Goal: Check status: Check status

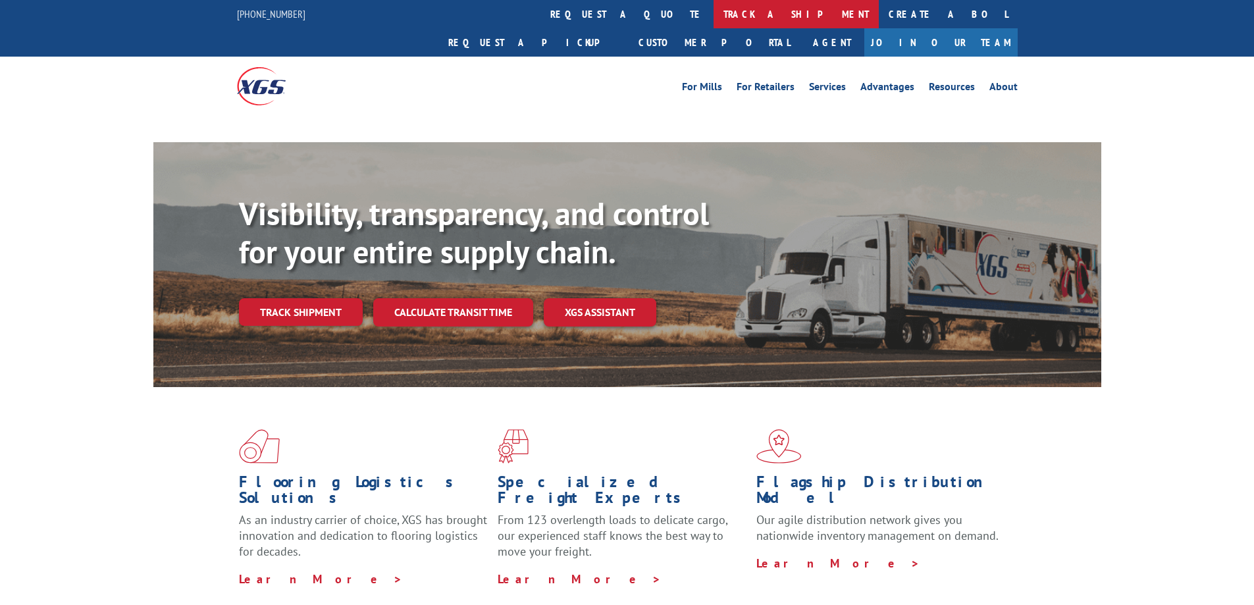
click at [713, 20] on link "track a shipment" at bounding box center [795, 14] width 165 height 28
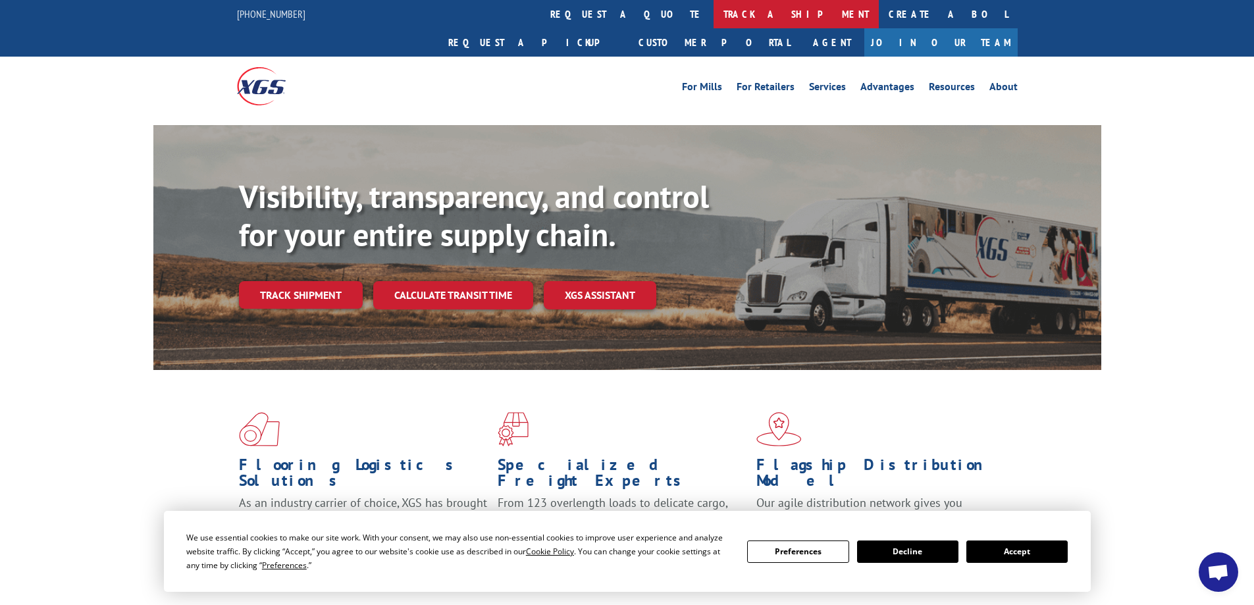
click at [713, 23] on link "track a shipment" at bounding box center [795, 14] width 165 height 28
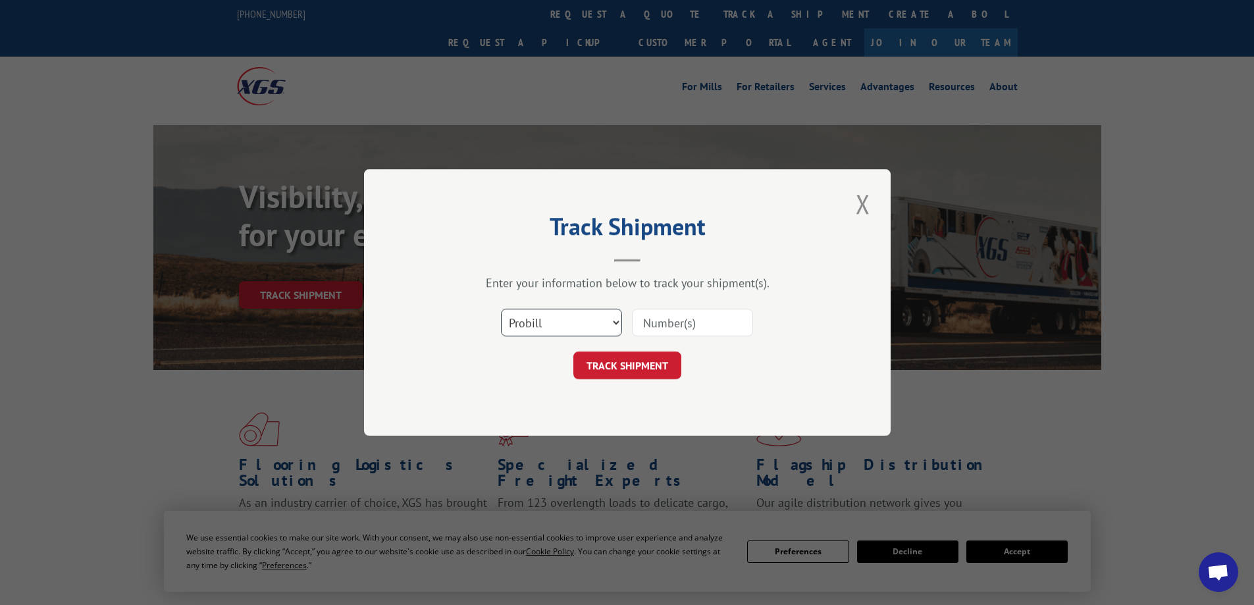
drag, startPoint x: 578, startPoint y: 324, endPoint x: 575, endPoint y: 335, distance: 10.9
click at [578, 324] on select "Select category... Probill BOL PO" at bounding box center [561, 323] width 121 height 28
select select "bol"
click at [501, 309] on select "Select category... Probill BOL PO" at bounding box center [561, 323] width 121 height 28
click at [640, 332] on input at bounding box center [692, 323] width 121 height 28
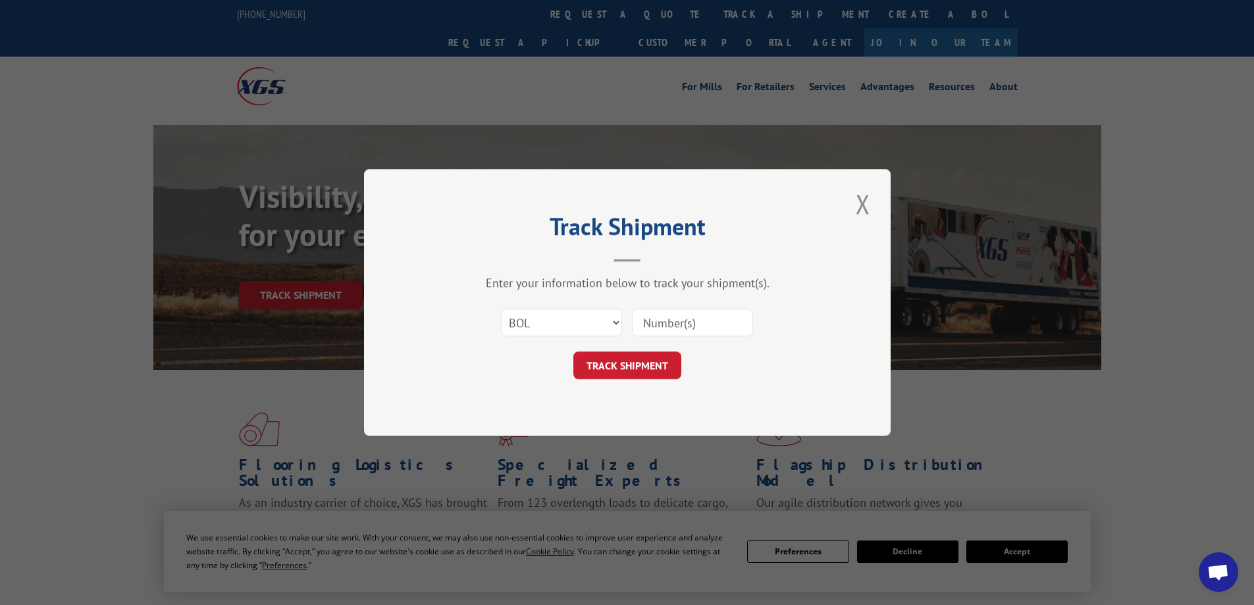
paste input "5943758"
type input "5943758"
click at [643, 362] on button "TRACK SHIPMENT" at bounding box center [627, 365] width 108 height 28
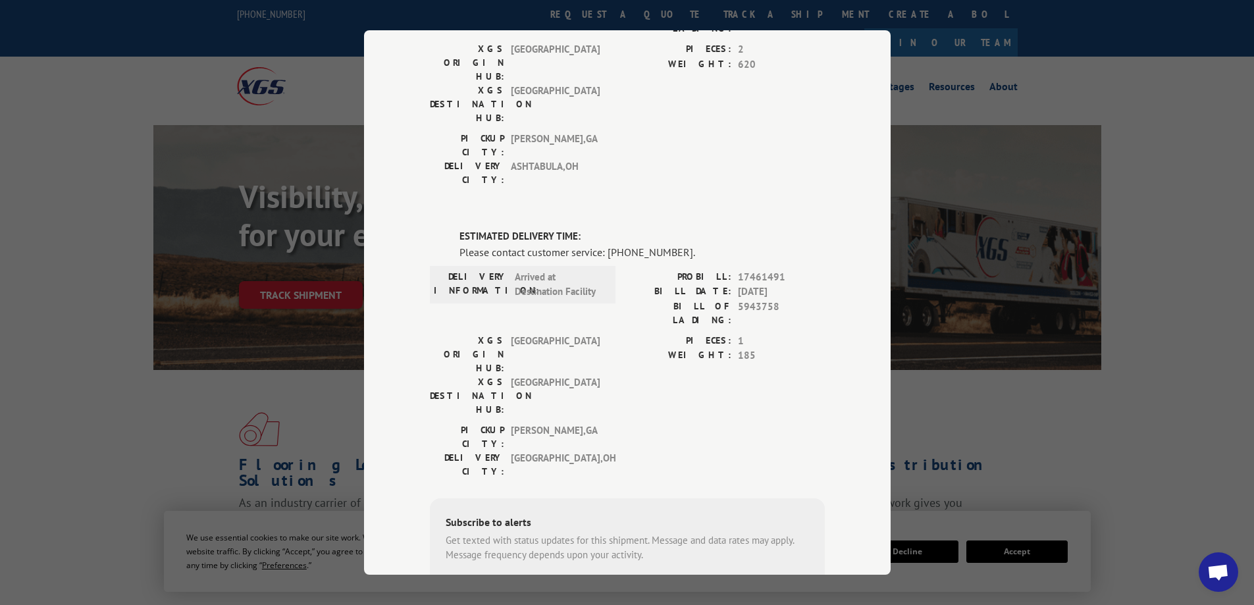
scroll to position [132, 0]
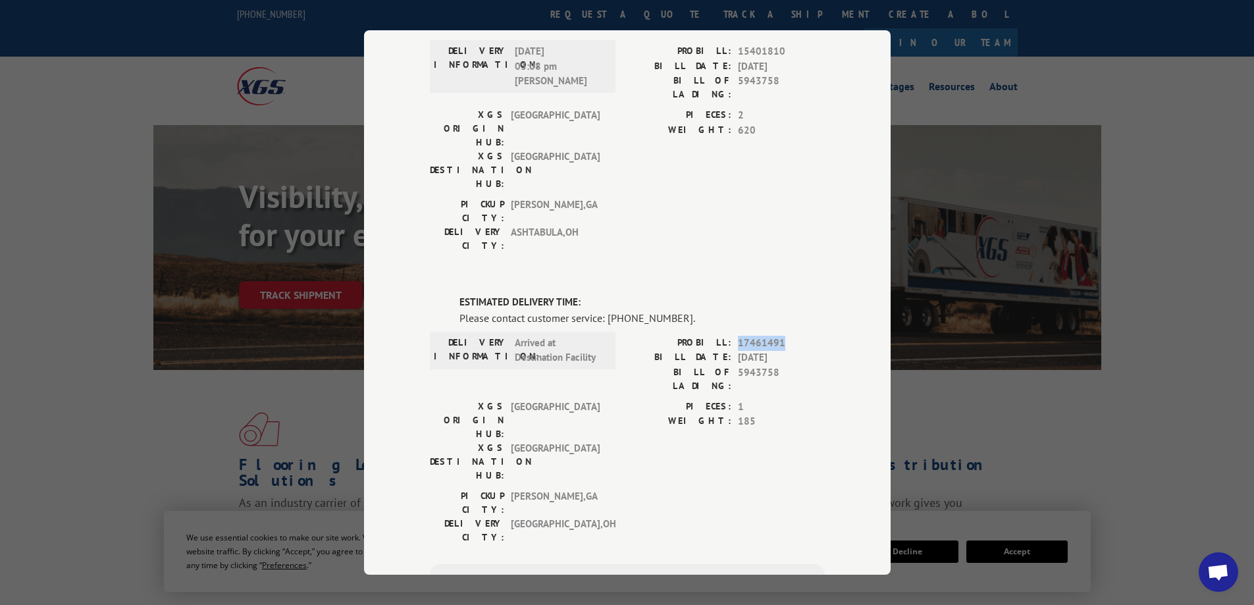
drag, startPoint x: 777, startPoint y: 264, endPoint x: 732, endPoint y: 267, distance: 45.5
click at [732, 336] on div "PROBILL: 17461491" at bounding box center [725, 343] width 197 height 15
copy span "17461491"
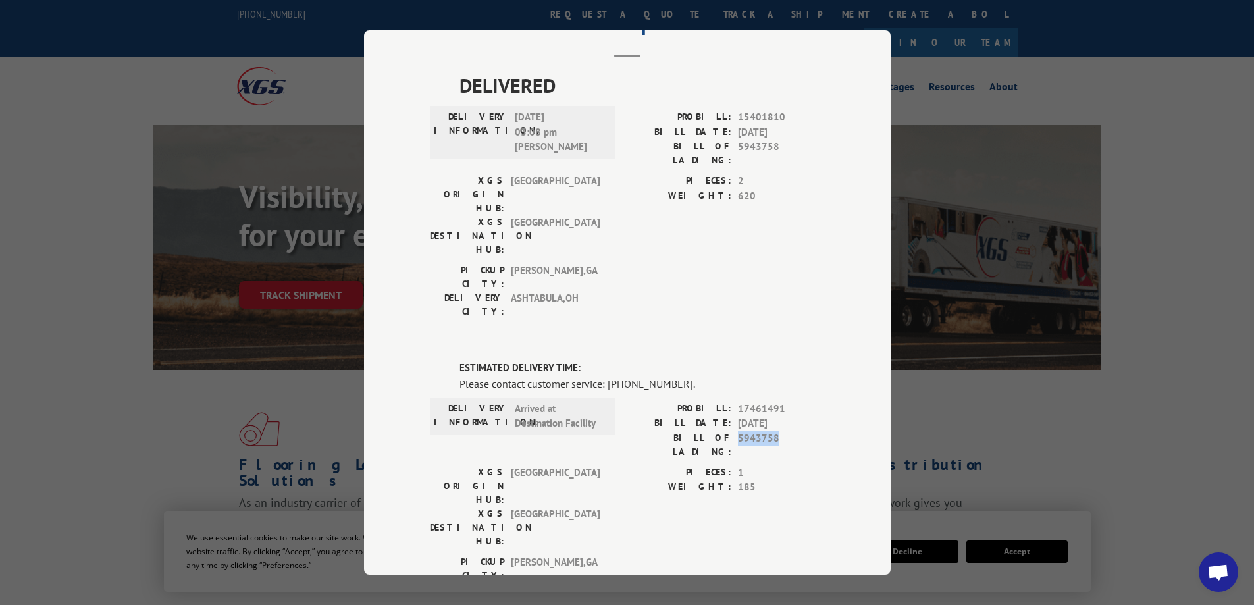
drag, startPoint x: 775, startPoint y: 361, endPoint x: 733, endPoint y: 361, distance: 41.5
click at [738, 431] on span "5943758" at bounding box center [781, 445] width 87 height 28
copy span "5943758"
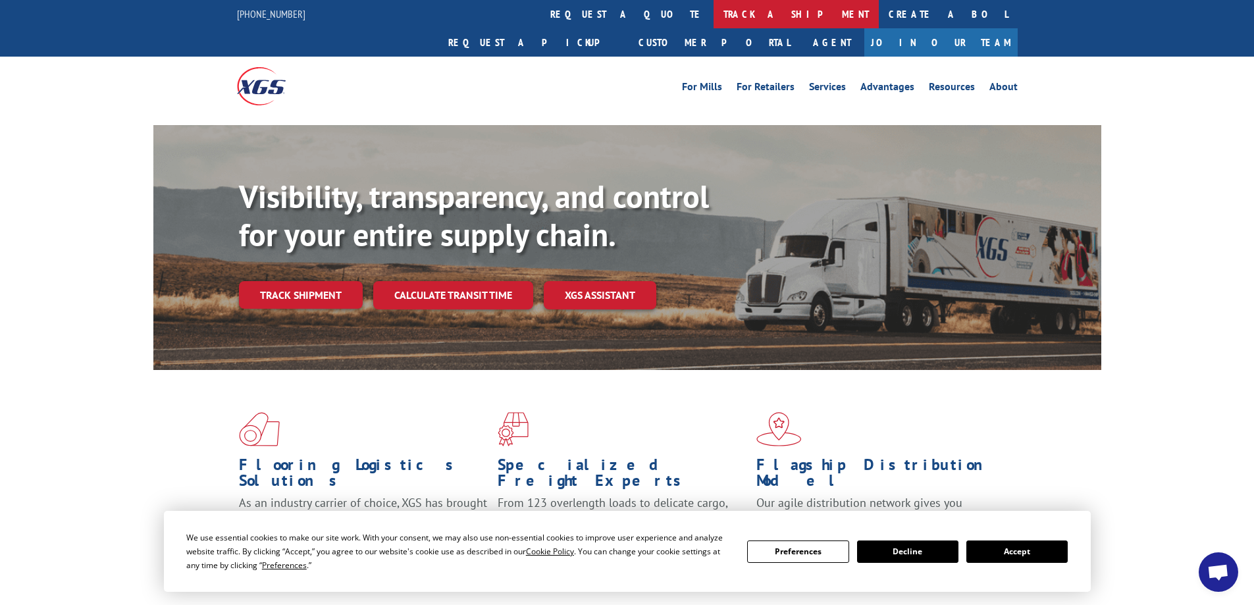
click at [713, 9] on link "track a shipment" at bounding box center [795, 14] width 165 height 28
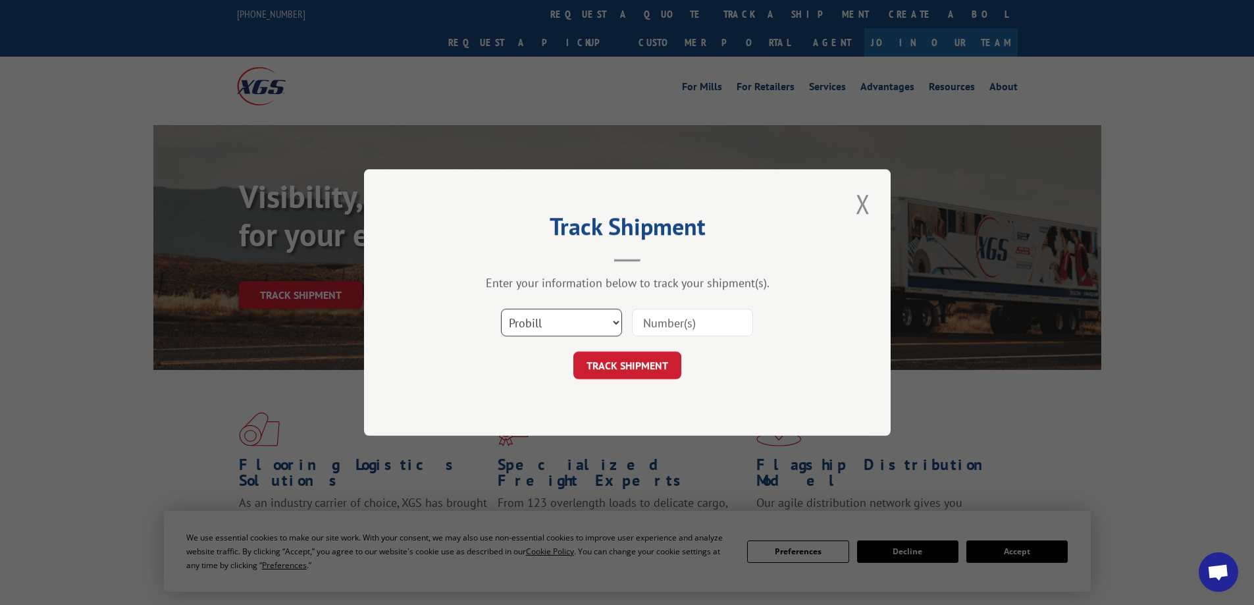
click at [563, 321] on select "Select category... Probill BOL PO" at bounding box center [561, 323] width 121 height 28
click at [501, 309] on select "Select category... Probill BOL PO" at bounding box center [561, 323] width 121 height 28
click at [552, 328] on select "Select category... Probill BOL PO" at bounding box center [561, 323] width 121 height 28
select select "bol"
click at [501, 309] on select "Select category... Probill BOL PO" at bounding box center [561, 323] width 121 height 28
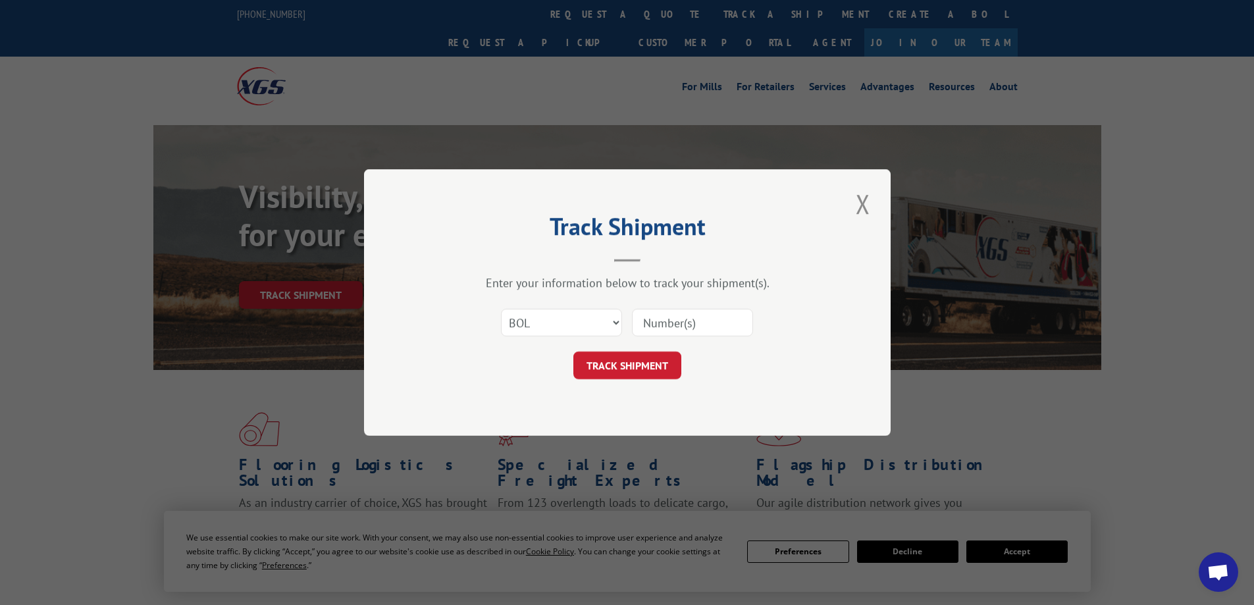
click at [671, 320] on input at bounding box center [692, 323] width 121 height 28
paste input "CTITRSA1224N"
type input "C"
click at [701, 326] on input at bounding box center [692, 323] width 121 height 28
paste input "5943758"
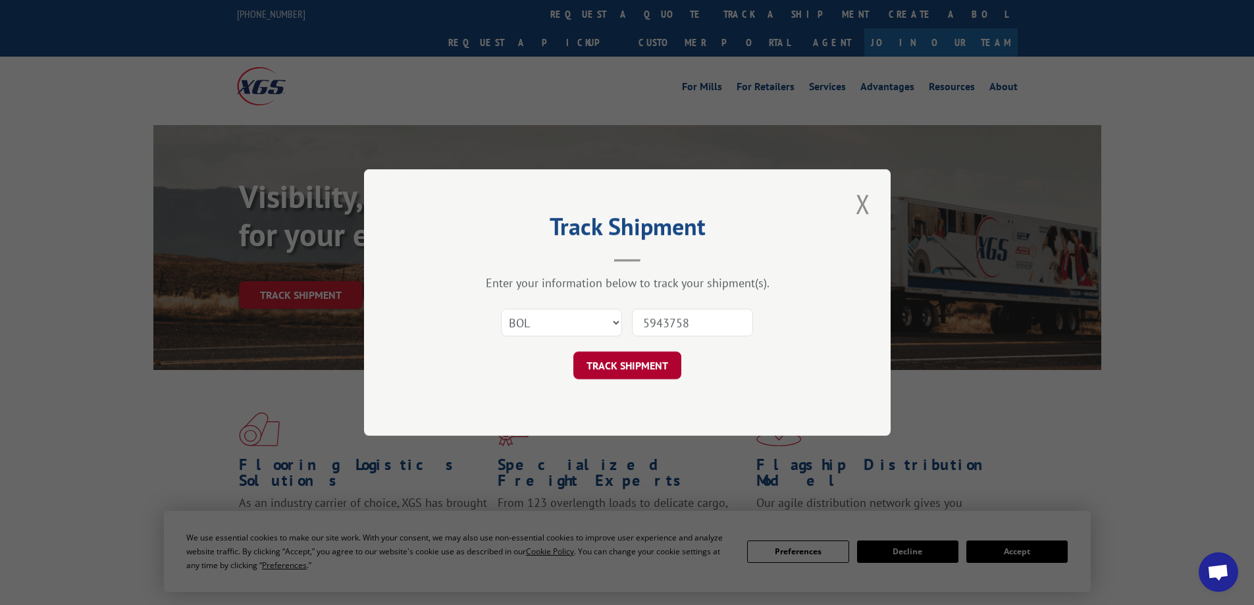
type input "5943758"
click at [656, 355] on button "TRACK SHIPMENT" at bounding box center [627, 365] width 108 height 28
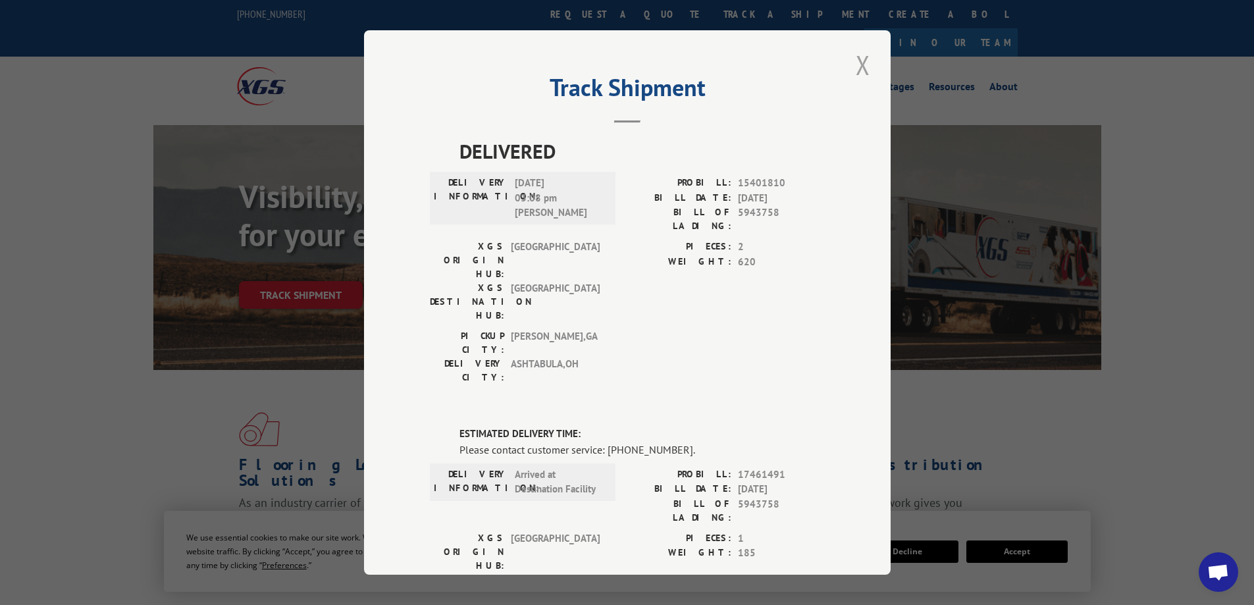
click at [858, 66] on button "Close modal" at bounding box center [863, 65] width 22 height 36
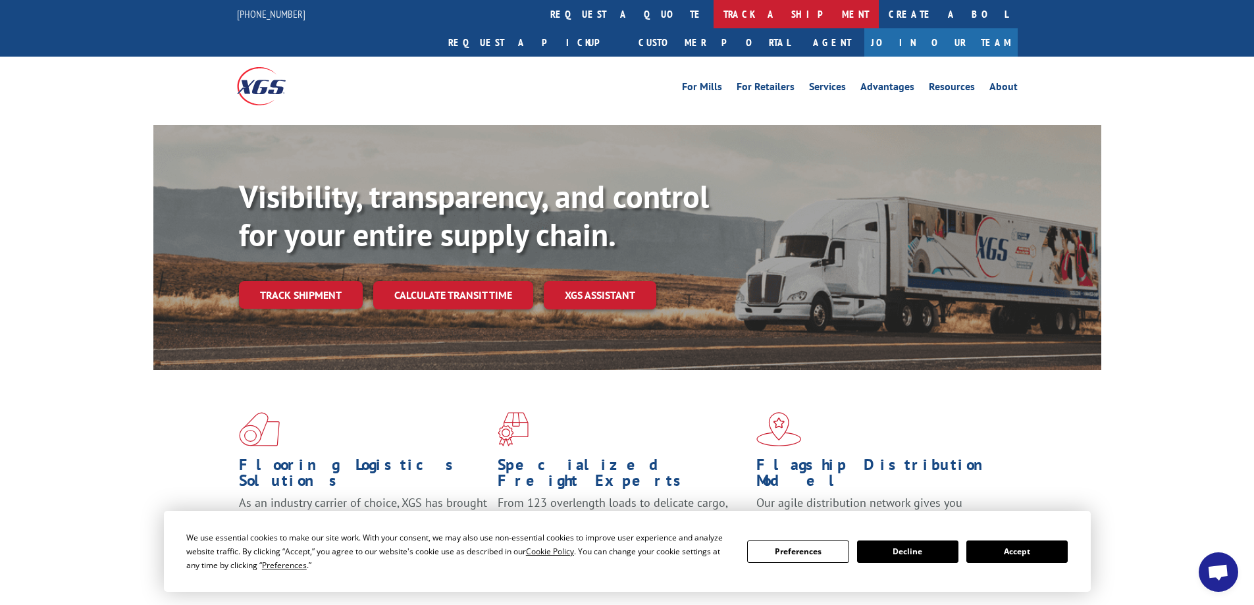
click at [713, 25] on link "track a shipment" at bounding box center [795, 14] width 165 height 28
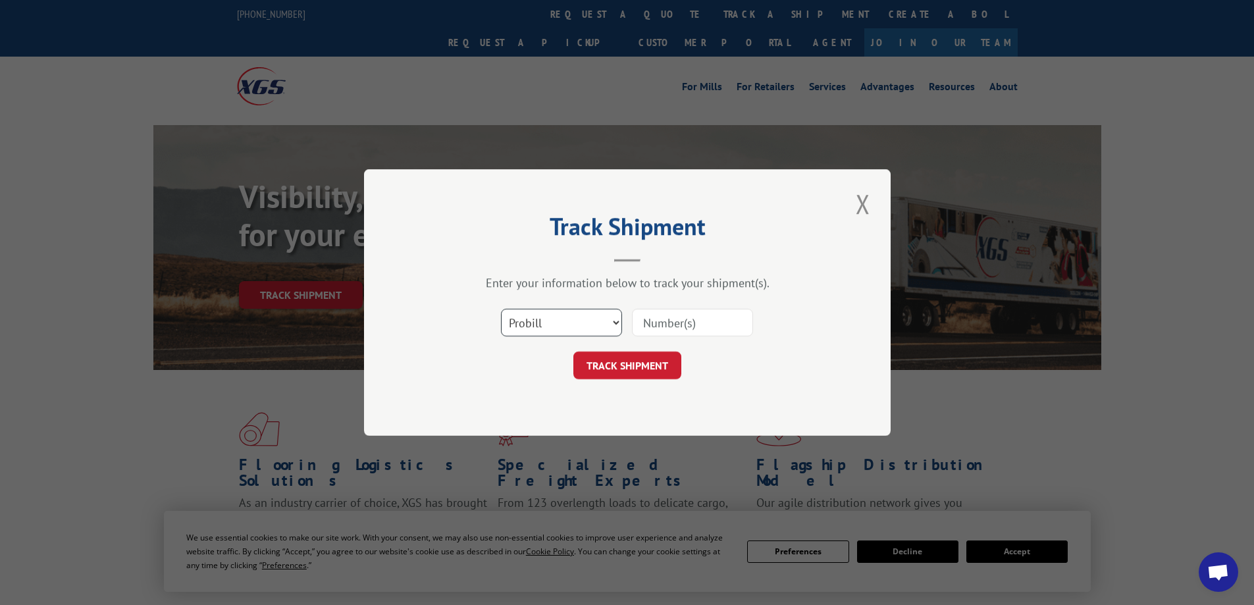
click at [540, 330] on select "Select category... Probill BOL PO" at bounding box center [561, 323] width 121 height 28
select select "bol"
click at [501, 309] on select "Select category... Probill BOL PO" at bounding box center [561, 323] width 121 height 28
click at [708, 311] on input at bounding box center [692, 323] width 121 height 28
paste input "5943758"
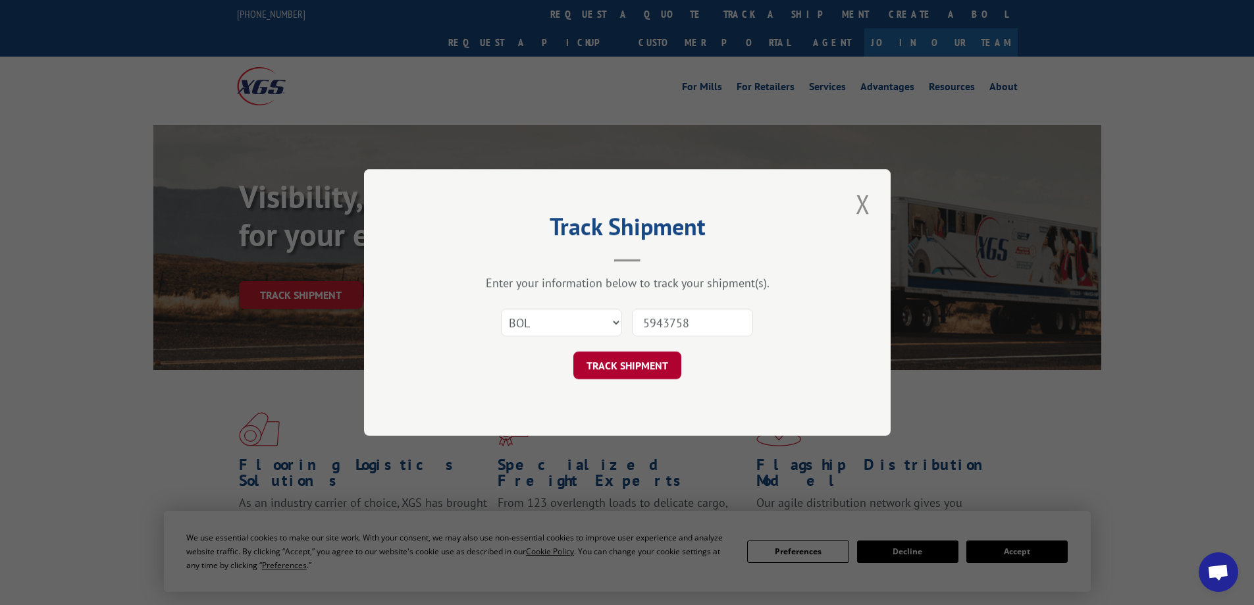
type input "5943758"
click at [620, 367] on button "TRACK SHIPMENT" at bounding box center [627, 365] width 108 height 28
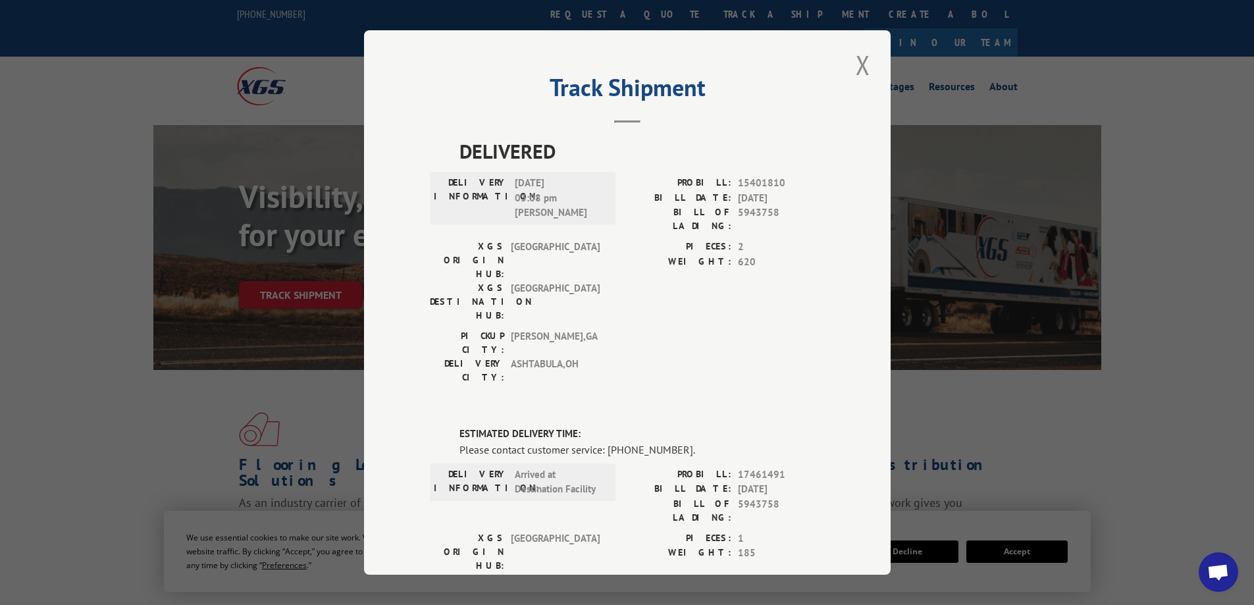
scroll to position [66, 0]
